Goal: Navigation & Orientation: Find specific page/section

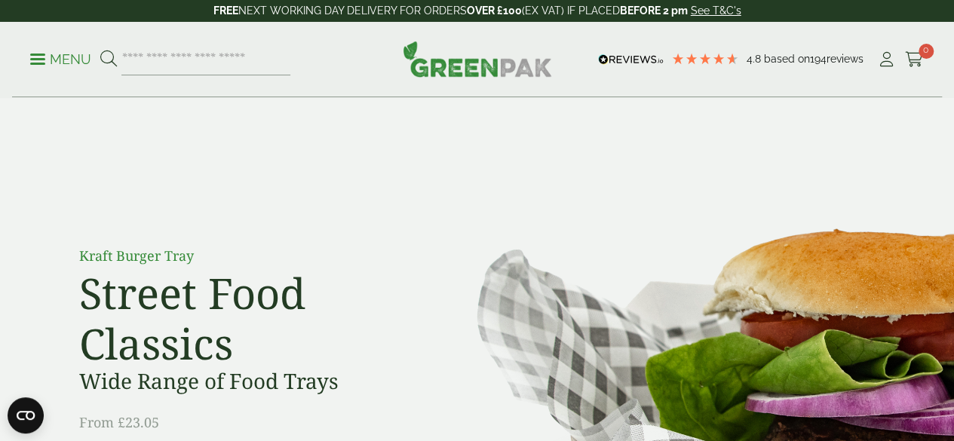
click at [39, 63] on link "Menu" at bounding box center [60, 58] width 61 height 15
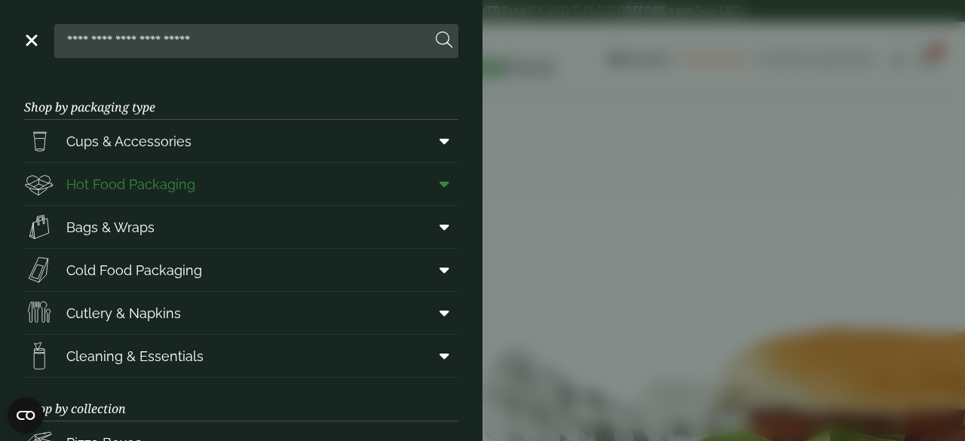
click at [172, 184] on span "Hot Food Packaging" at bounding box center [130, 184] width 129 height 20
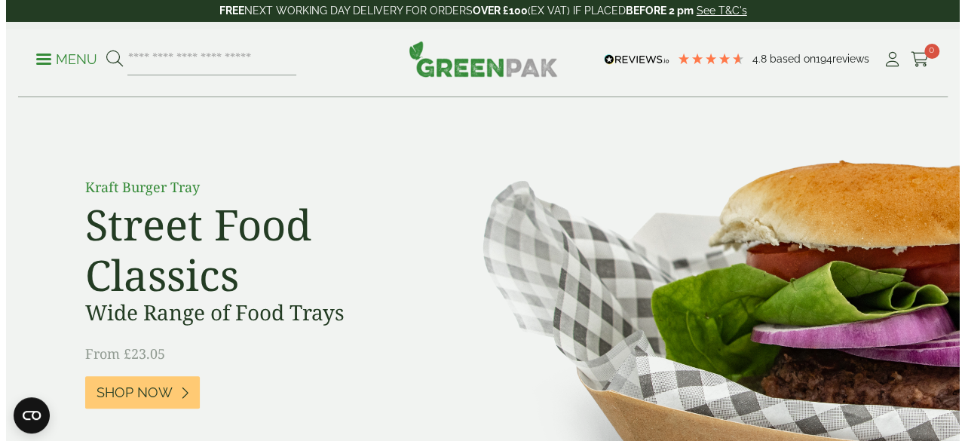
scroll to position [63, 0]
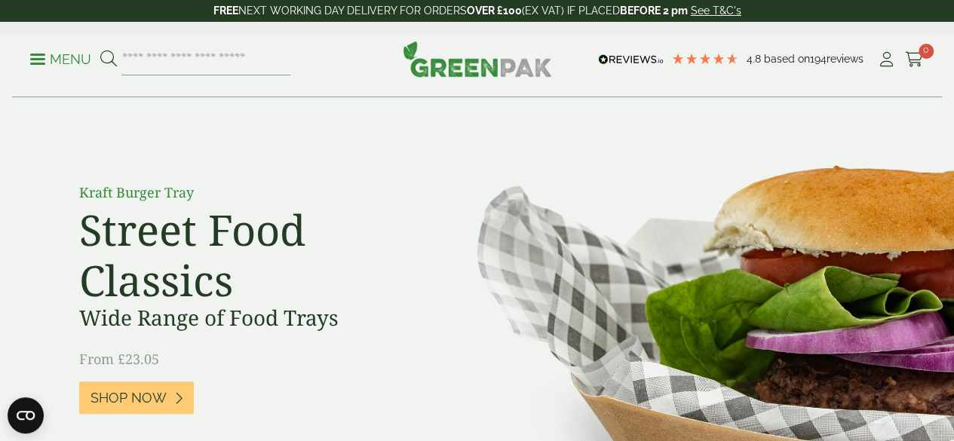
click at [32, 60] on span at bounding box center [37, 59] width 15 height 2
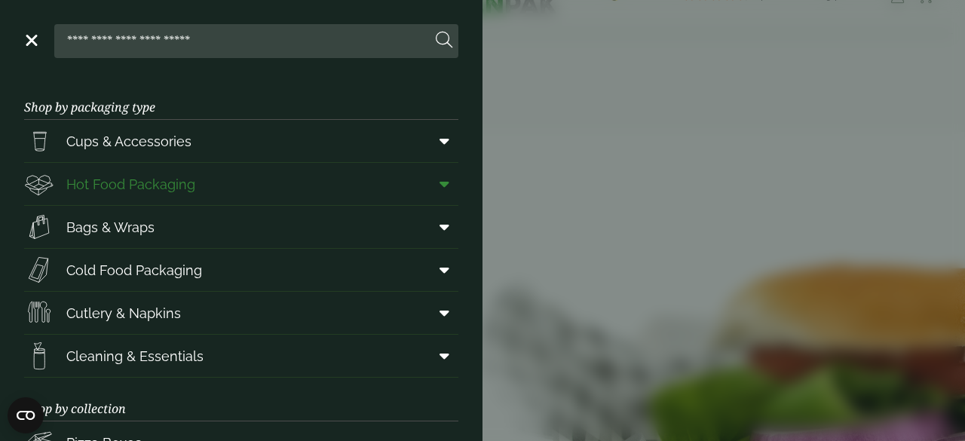
click at [440, 188] on icon at bounding box center [445, 183] width 10 height 15
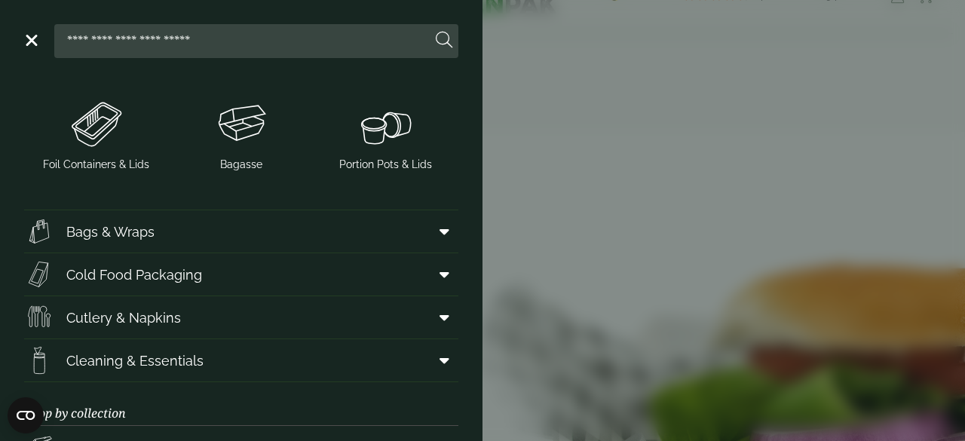
scroll to position [511, 0]
click at [440, 227] on icon at bounding box center [445, 230] width 10 height 15
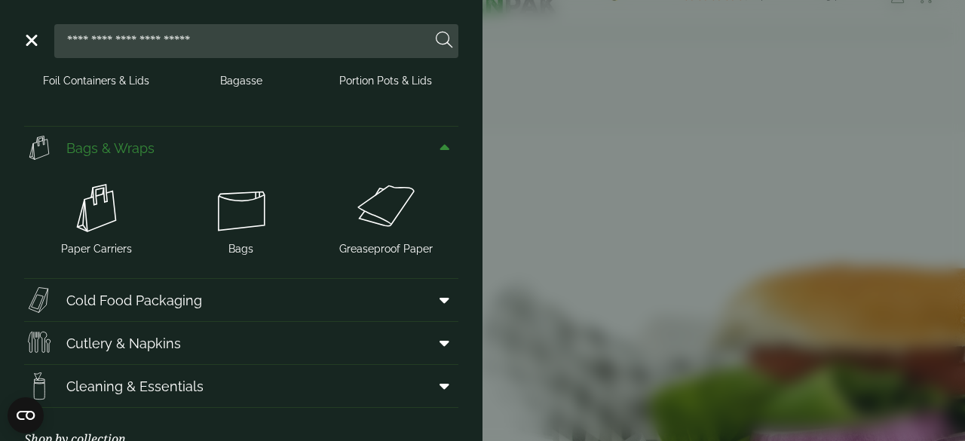
scroll to position [624, 0]
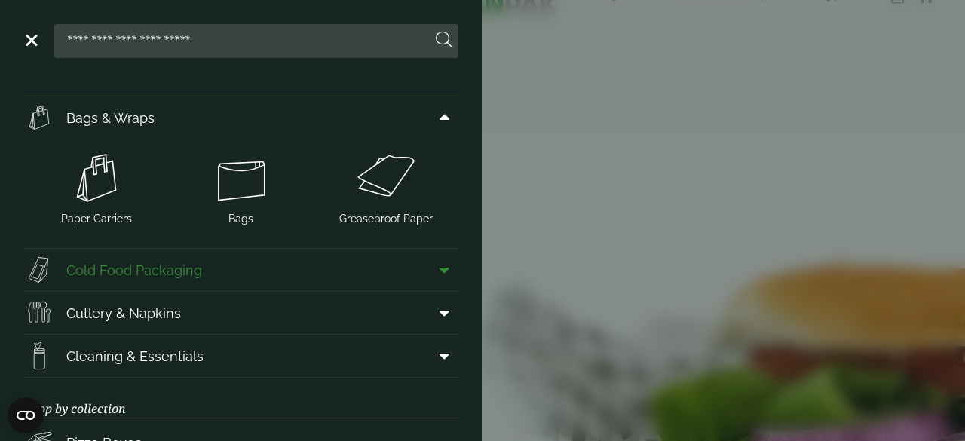
click at [440, 267] on icon at bounding box center [445, 269] width 10 height 15
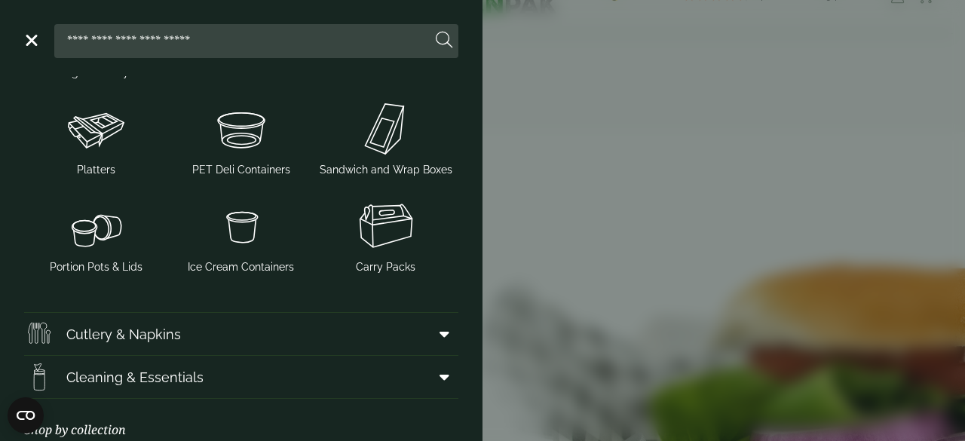
scroll to position [985, 0]
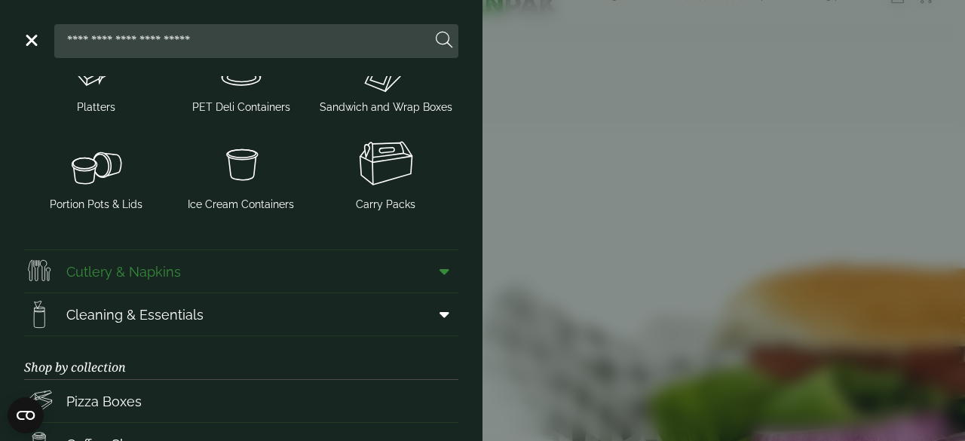
click at [440, 272] on icon at bounding box center [445, 271] width 10 height 15
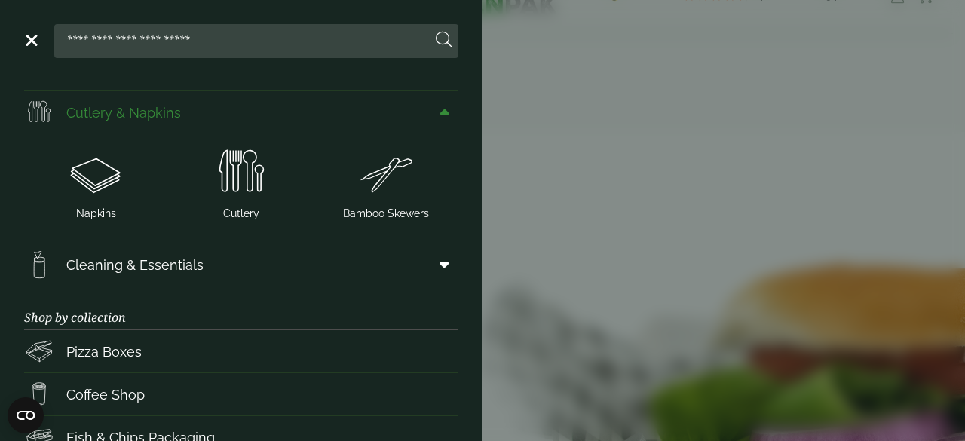
scroll to position [1145, 0]
click at [440, 265] on icon at bounding box center [445, 263] width 10 height 15
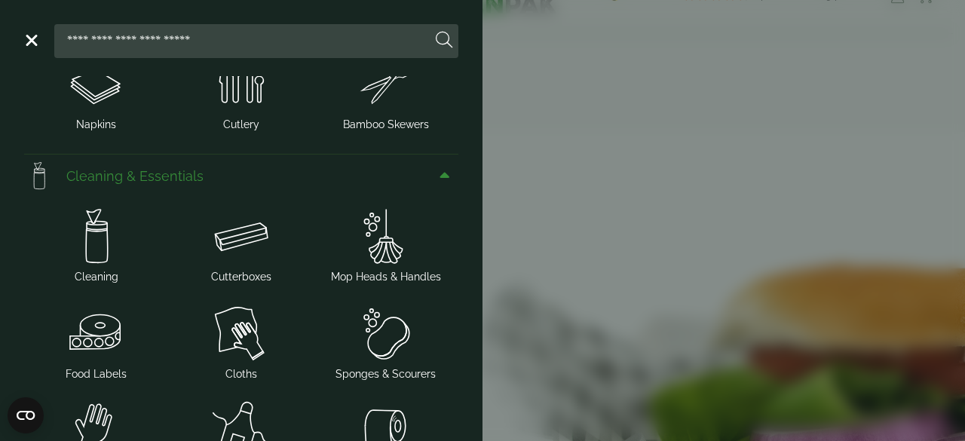
scroll to position [1281, 0]
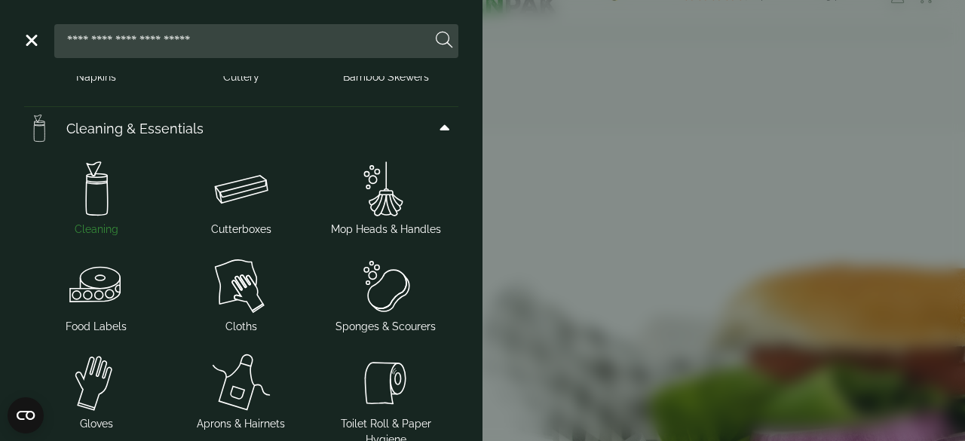
click at [95, 194] on img at bounding box center [96, 188] width 133 height 60
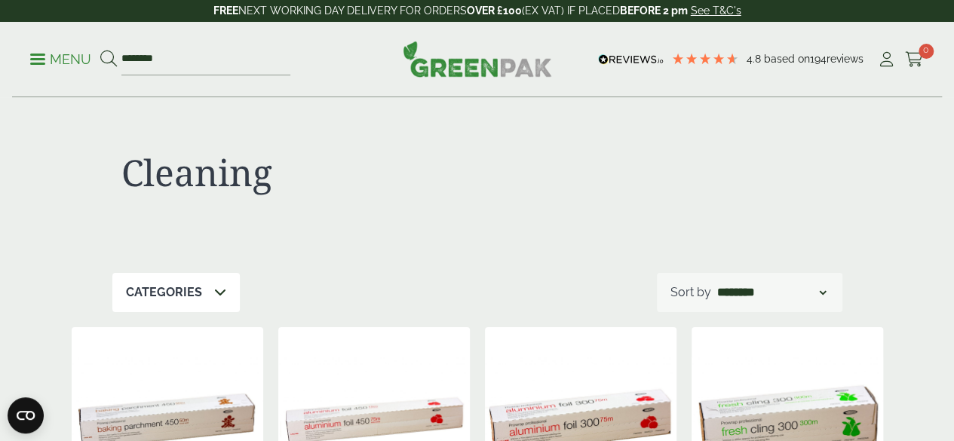
click at [218, 290] on icon at bounding box center [220, 292] width 12 height 12
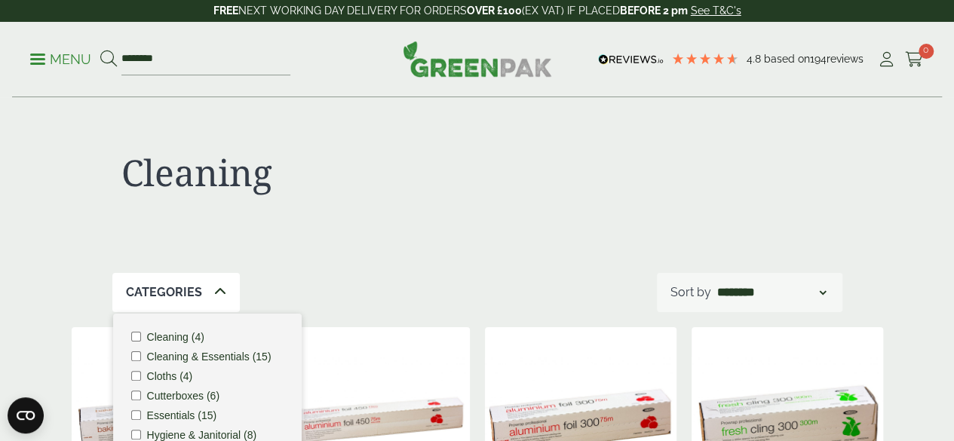
click at [218, 290] on icon at bounding box center [220, 292] width 12 height 12
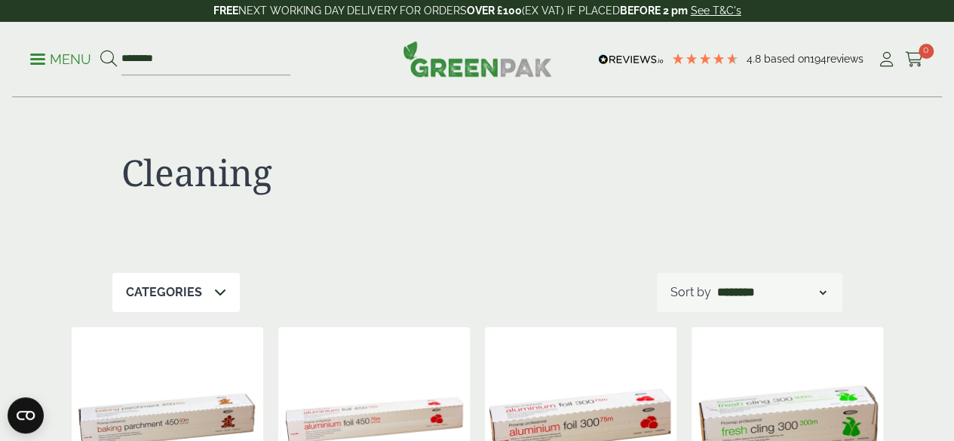
click at [29, 53] on div "Menu ******** 4.8 Based on 194 reviews" at bounding box center [477, 59] width 930 height 75
click at [34, 56] on p "Menu" at bounding box center [60, 60] width 61 height 18
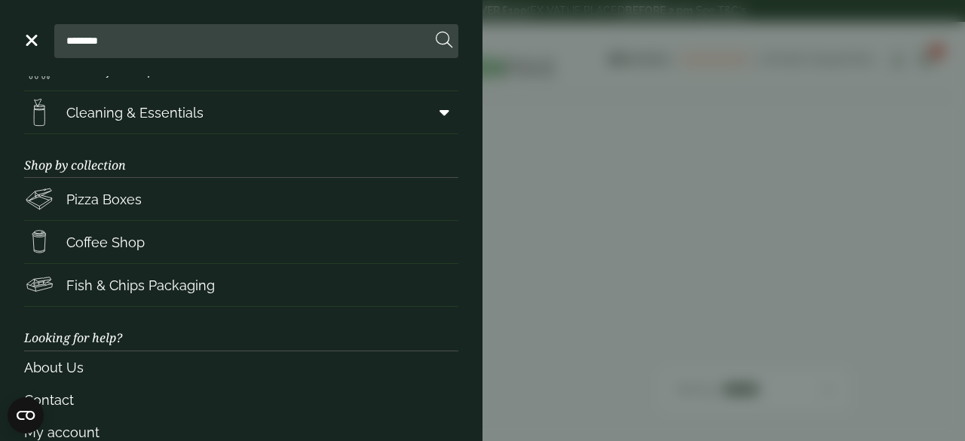
scroll to position [244, 0]
click at [136, 278] on span "Fish & Chips Packaging" at bounding box center [140, 285] width 149 height 20
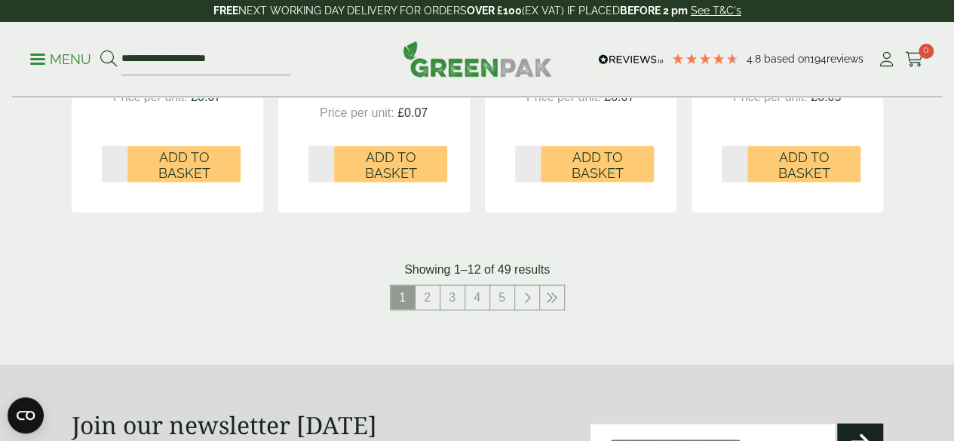
scroll to position [1705, 0]
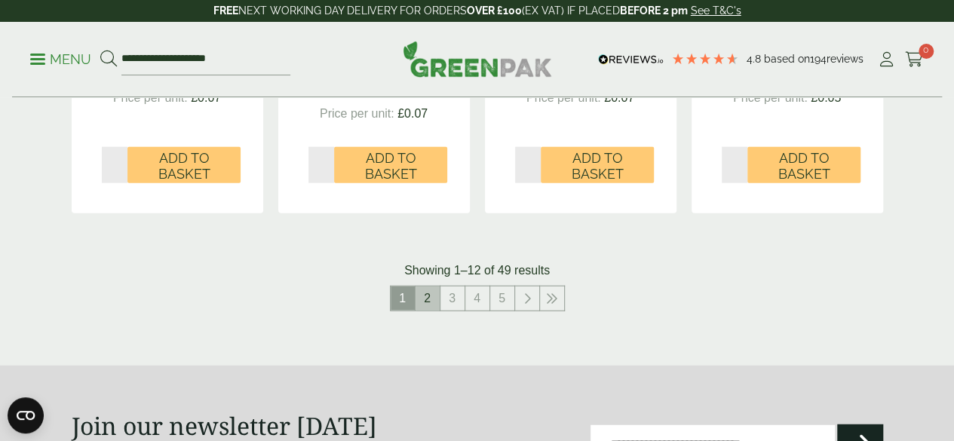
click at [425, 311] on link "2" at bounding box center [428, 299] width 24 height 24
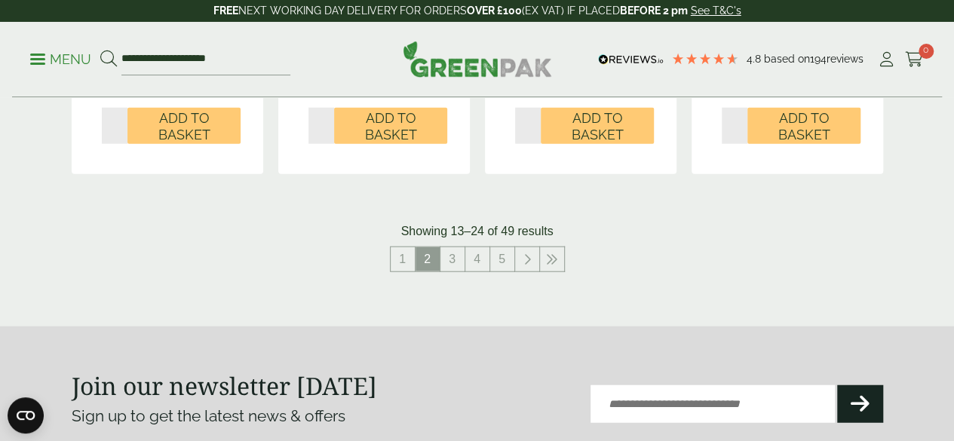
scroll to position [1722, 0]
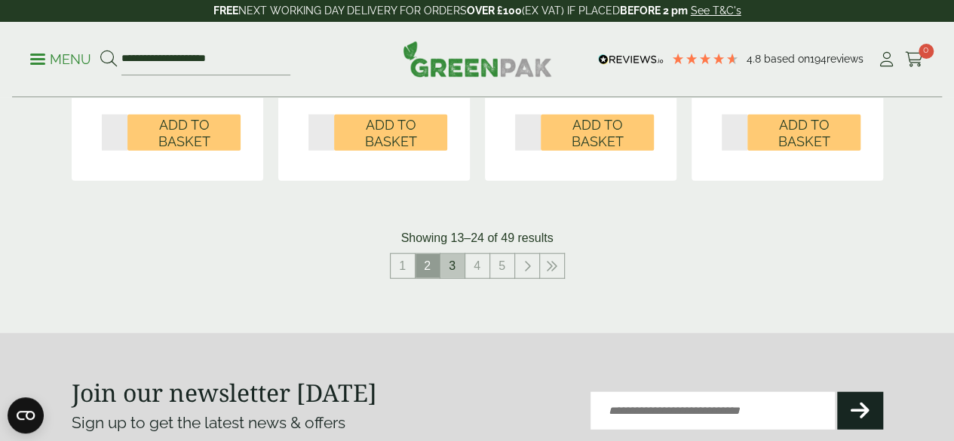
click at [446, 278] on link "3" at bounding box center [452, 266] width 24 height 24
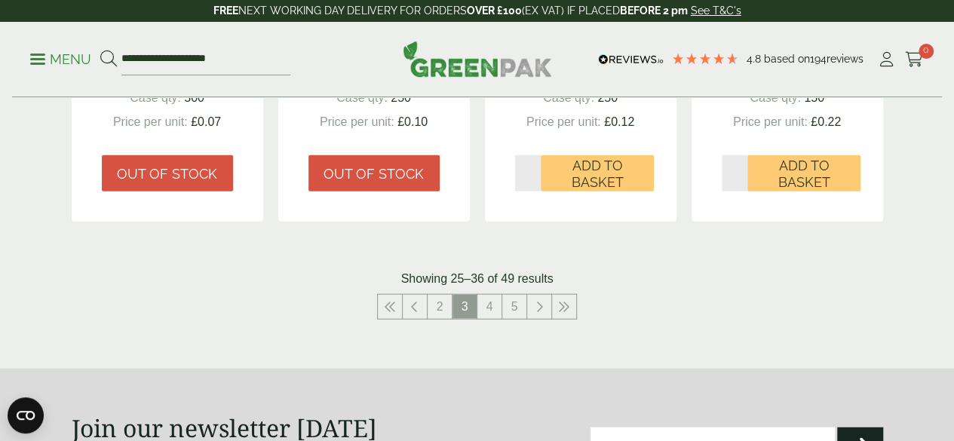
scroll to position [1671, 0]
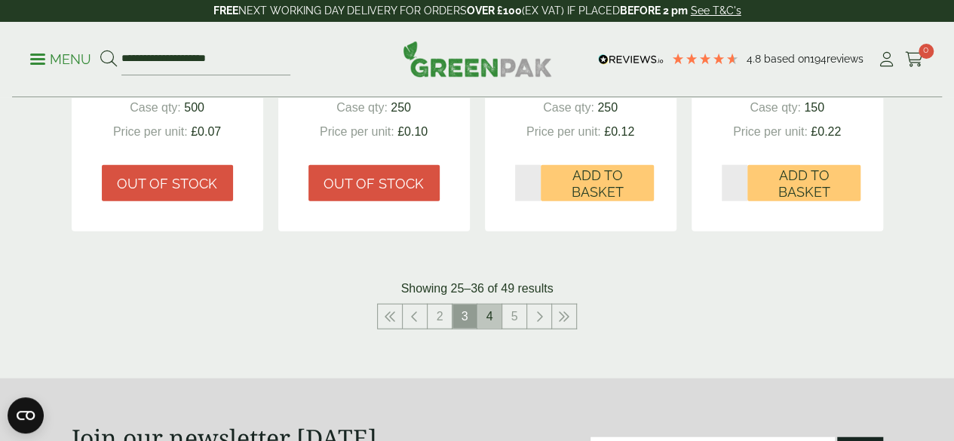
click at [488, 324] on link "4" at bounding box center [489, 317] width 24 height 24
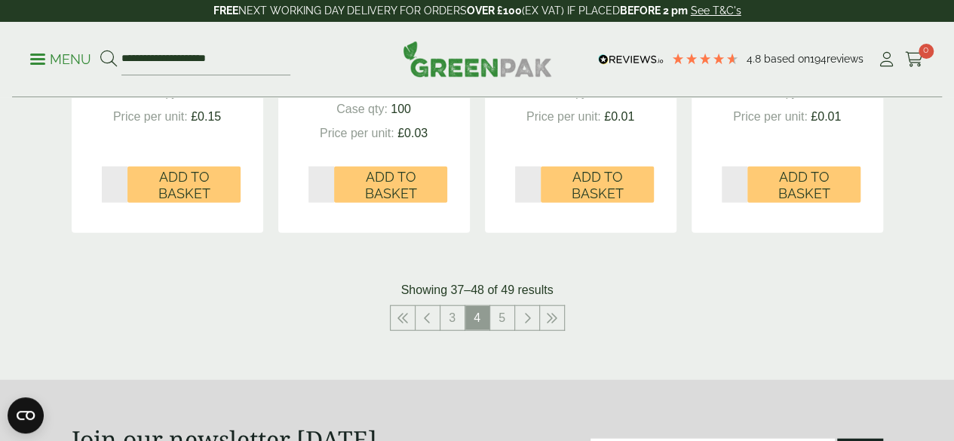
scroll to position [1727, 0]
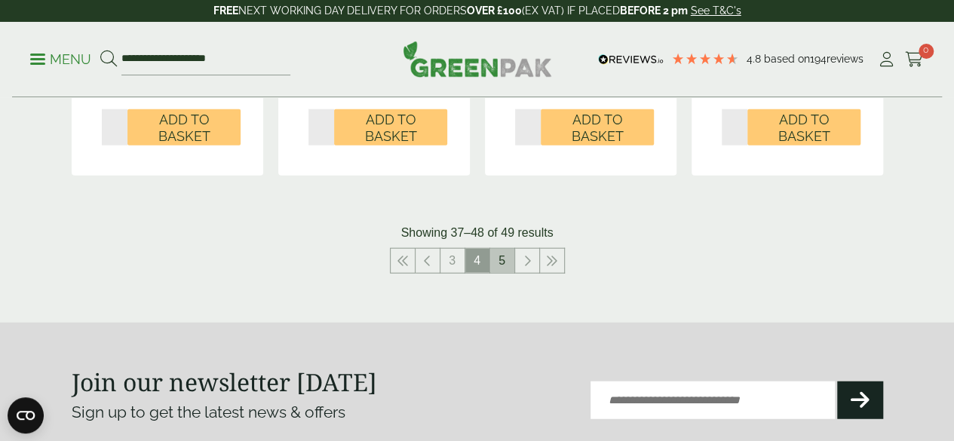
click at [504, 273] on link "5" at bounding box center [502, 261] width 24 height 24
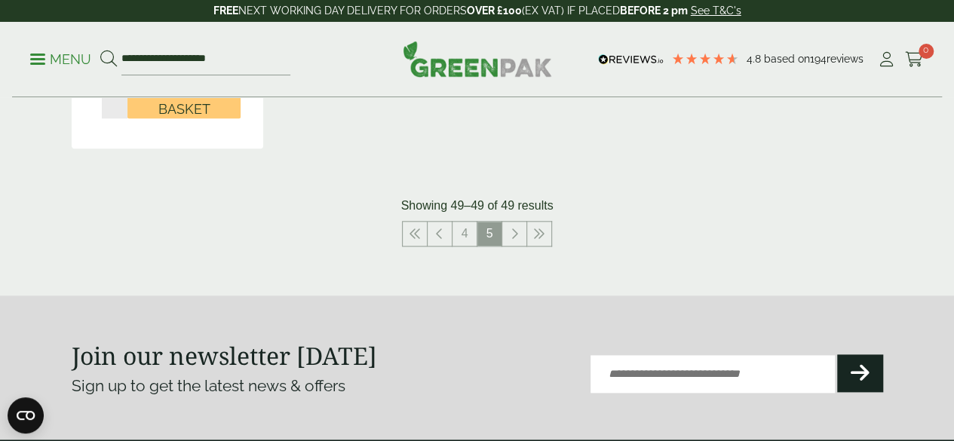
scroll to position [701, 0]
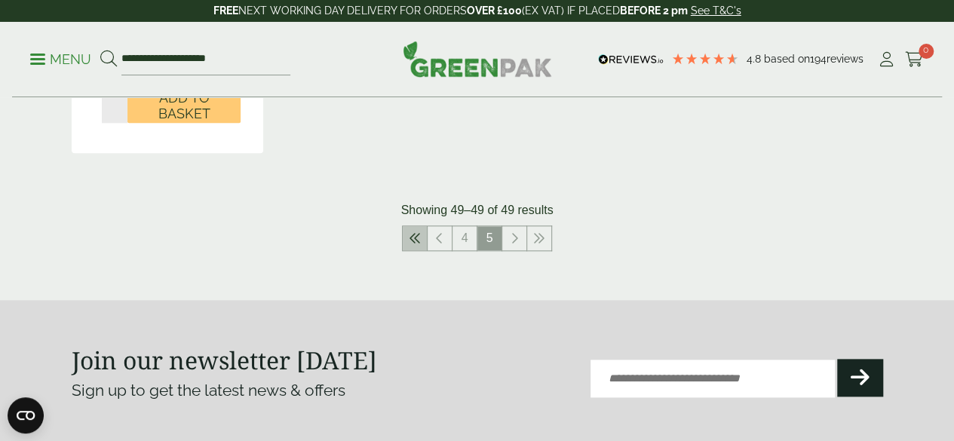
click at [415, 244] on icon at bounding box center [415, 238] width 12 height 12
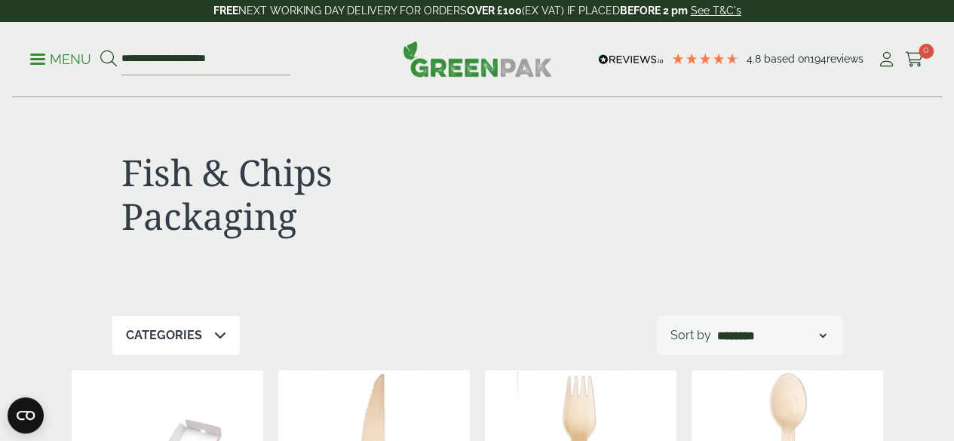
click at [43, 58] on span at bounding box center [37, 59] width 15 height 2
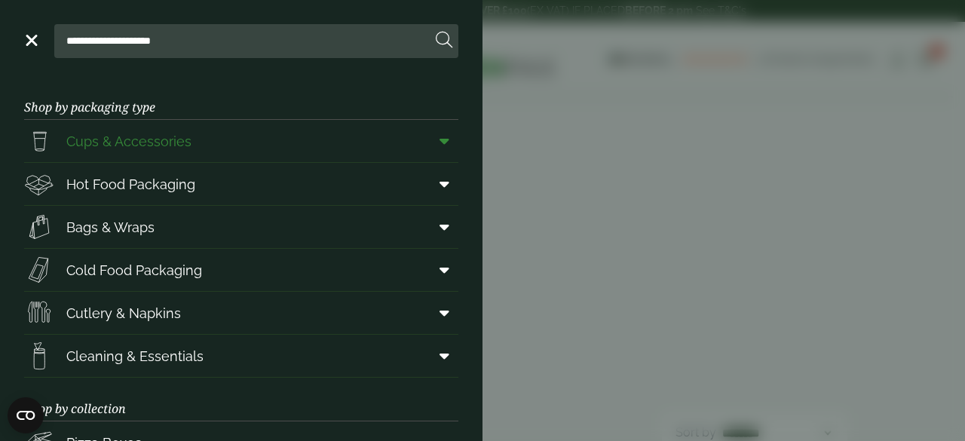
click at [440, 141] on icon at bounding box center [445, 140] width 10 height 15
